Goal: Navigation & Orientation: Find specific page/section

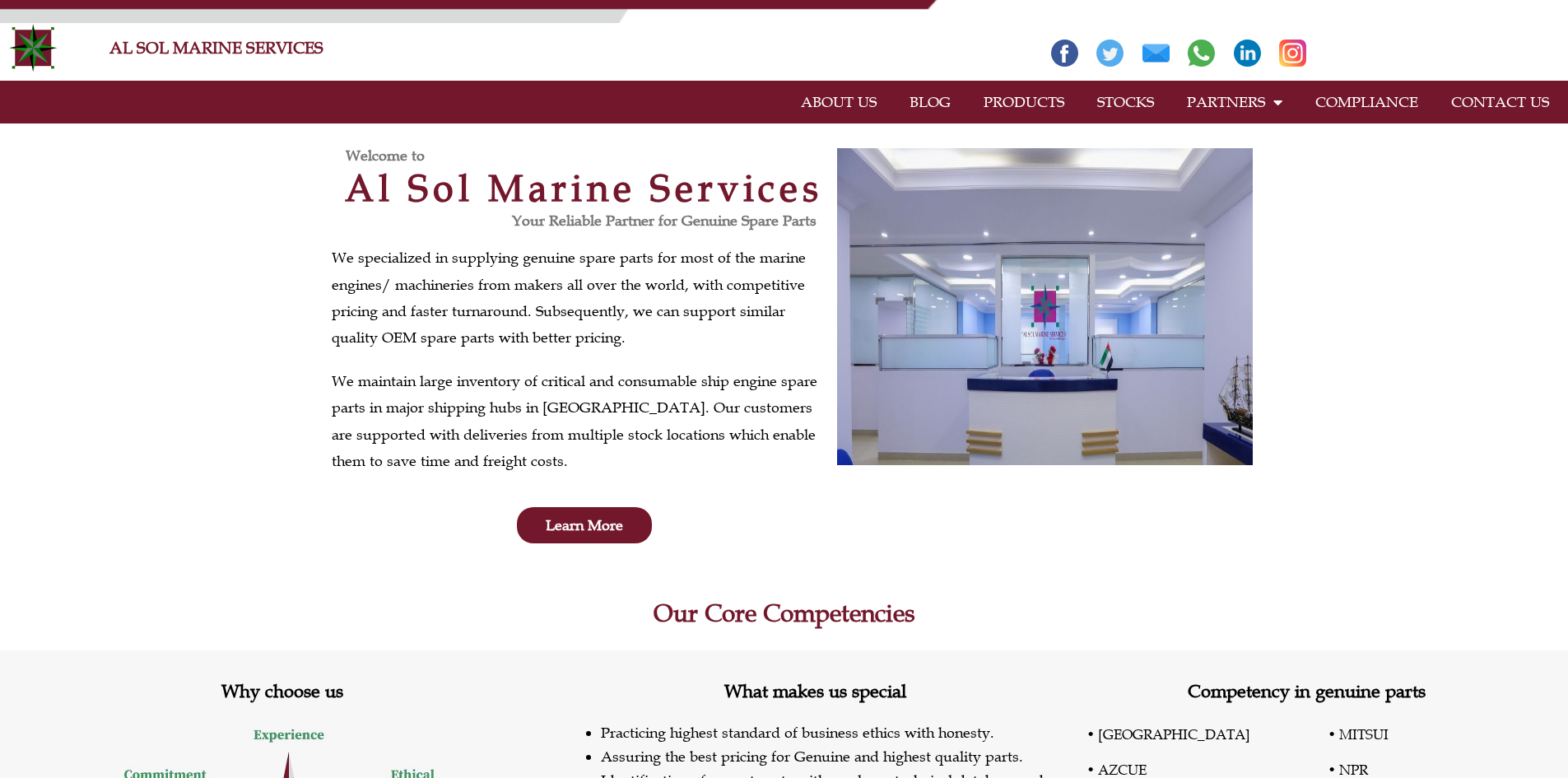
click at [1494, 111] on link "CONTACT US" at bounding box center [1500, 101] width 131 height 38
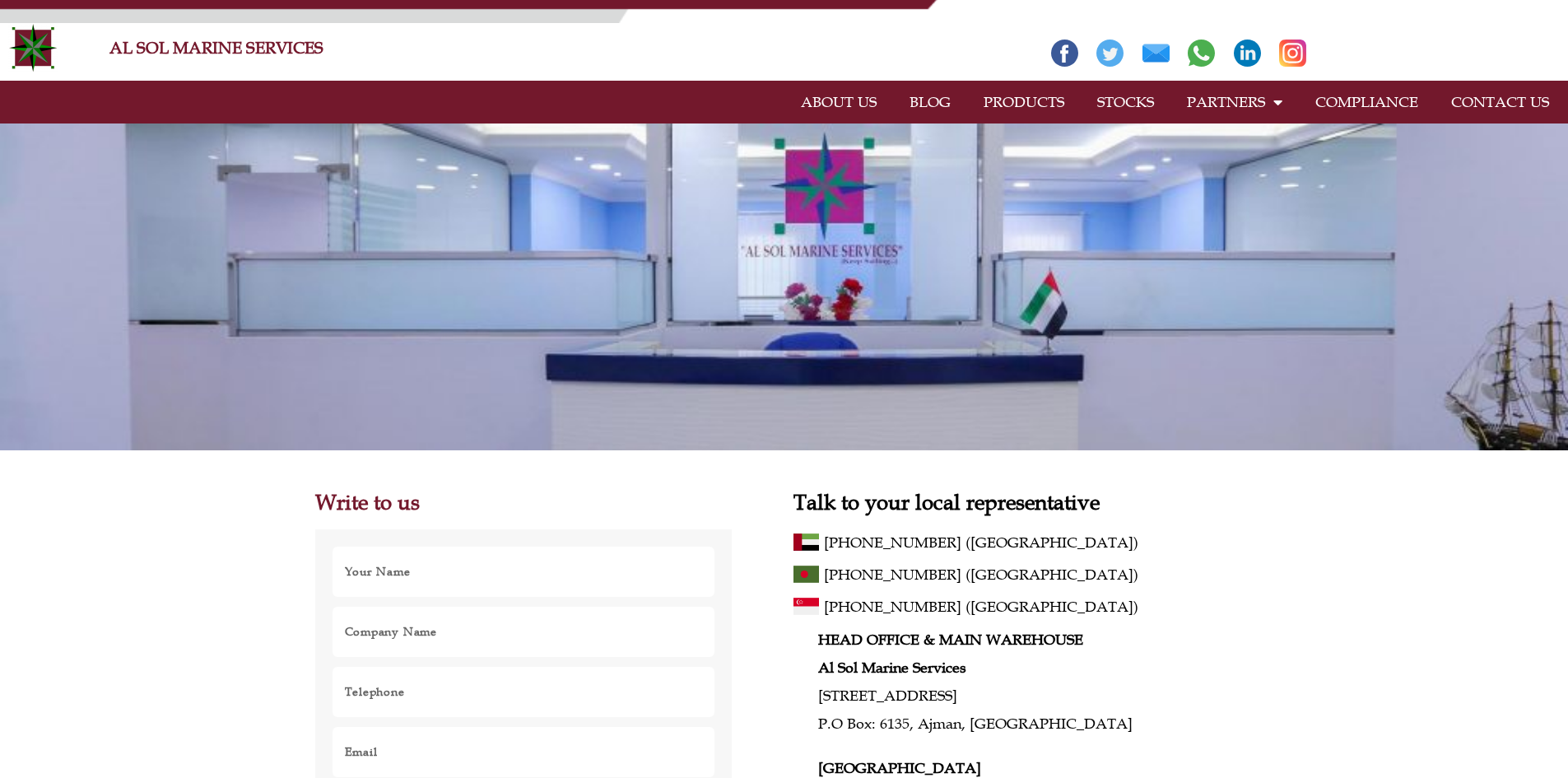
click at [831, 98] on link "ABOUT US" at bounding box center [838, 101] width 109 height 38
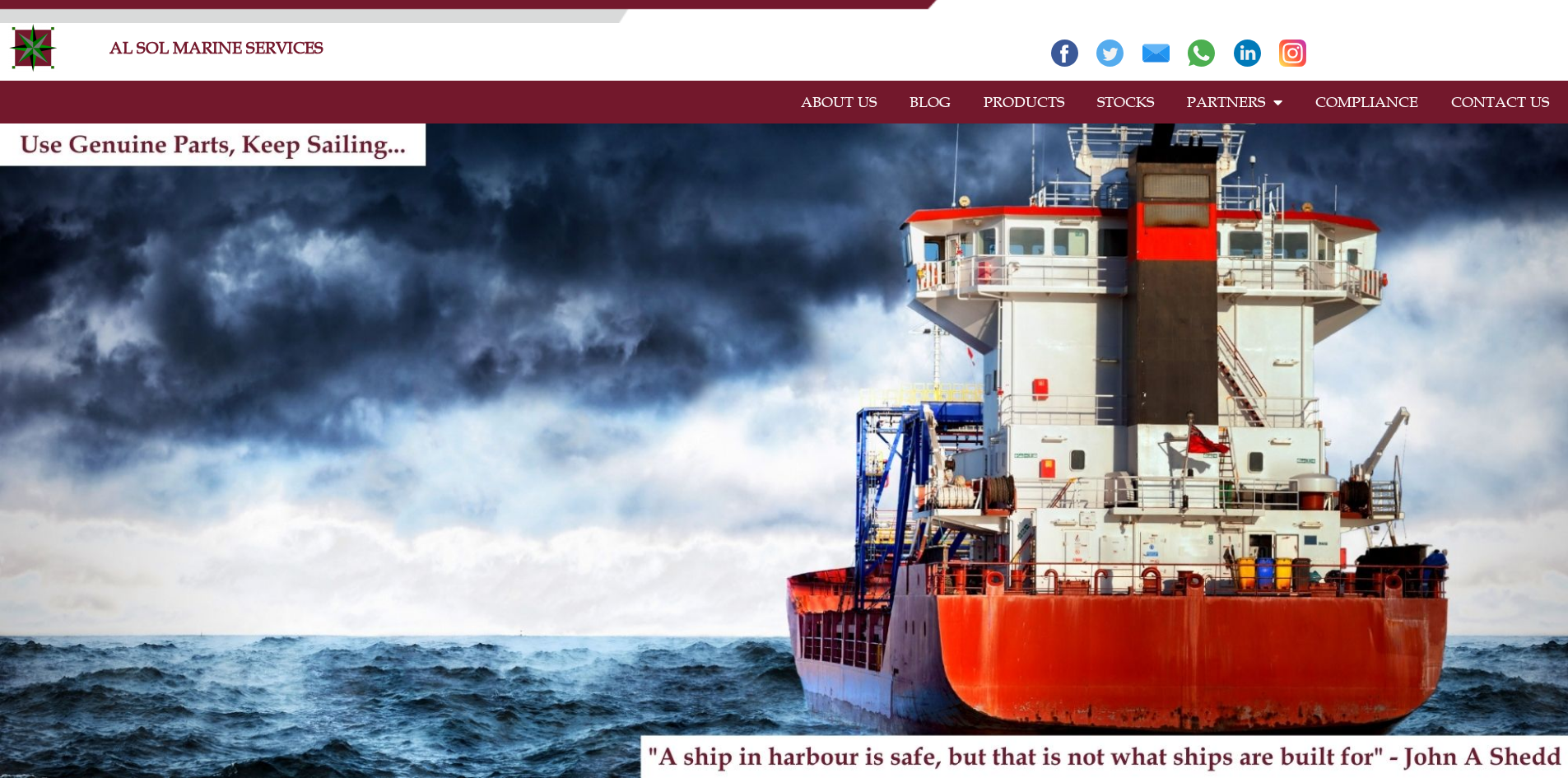
click at [1133, 100] on link "STOCKS" at bounding box center [1124, 101] width 89 height 38
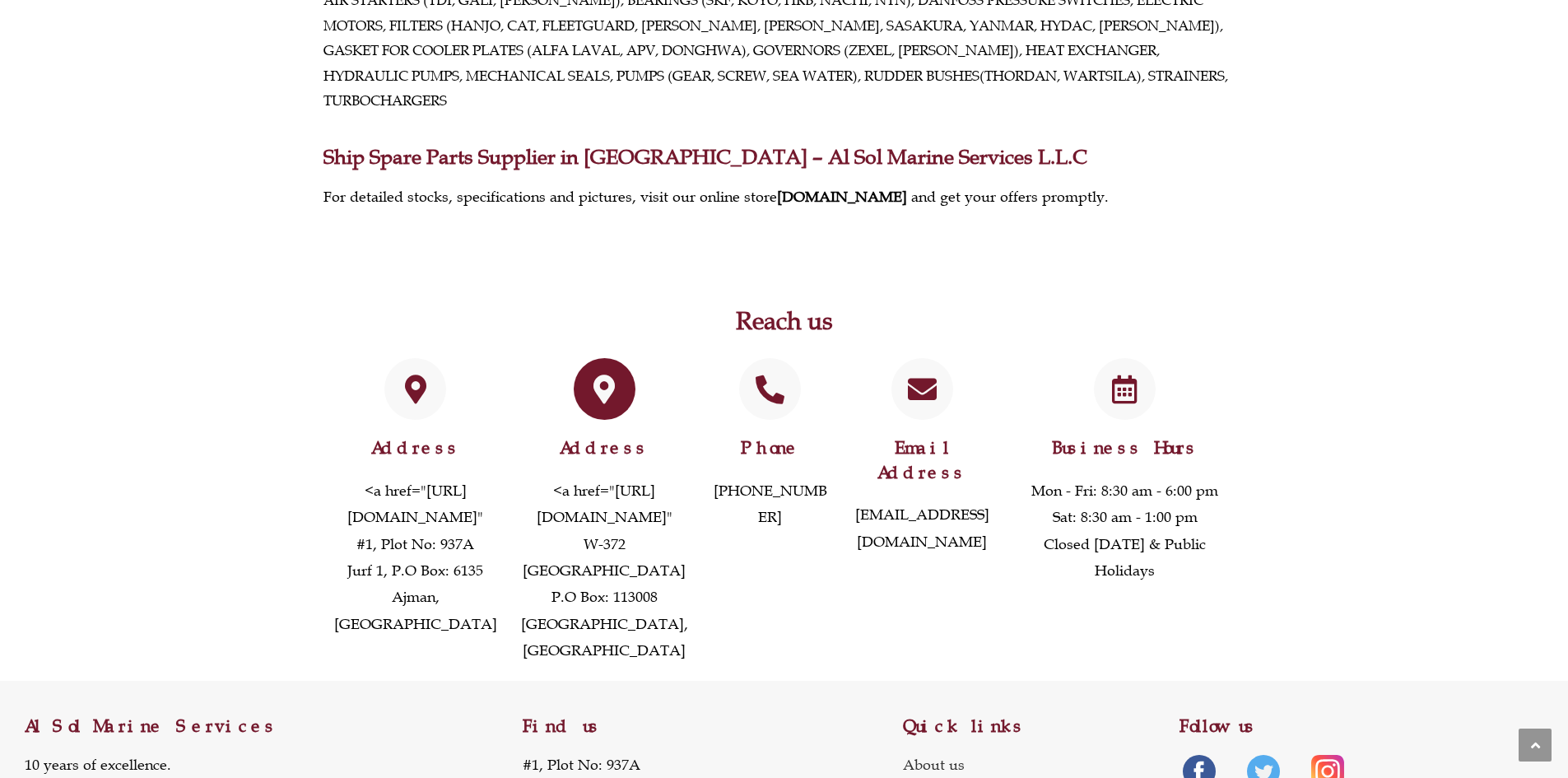
scroll to position [1071, 0]
